Goal: Navigation & Orientation: Find specific page/section

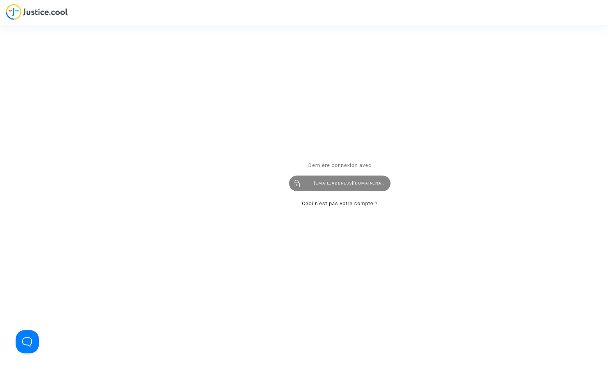
click at [336, 183] on div "[EMAIL_ADDRESS][DOMAIN_NAME]" at bounding box center [339, 184] width 101 height 16
